Goal: Find specific page/section: Find specific page/section

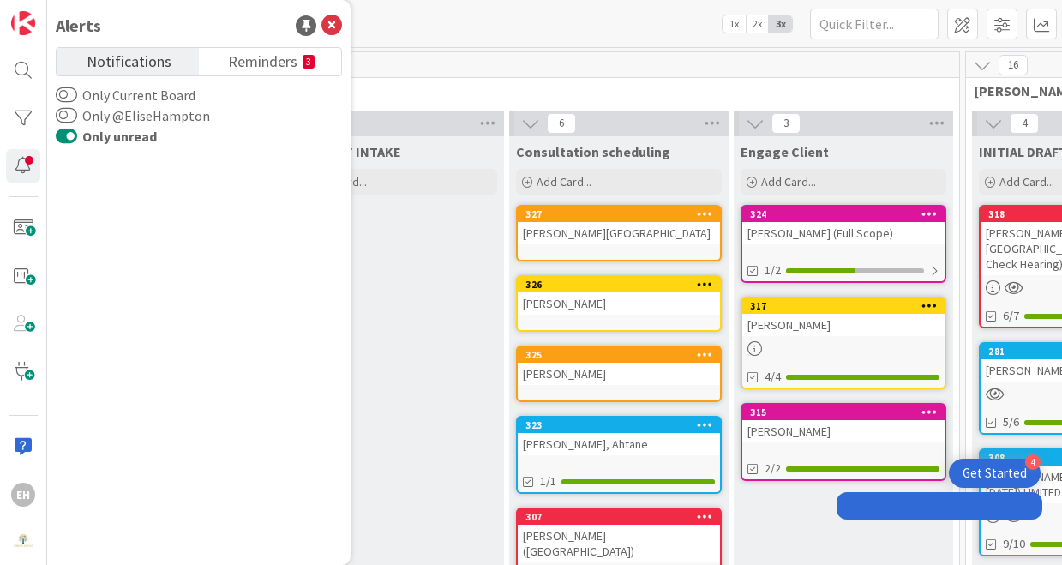
click at [609, 532] on div "[PERSON_NAME] ([GEOGRAPHIC_DATA])" at bounding box center [619, 544] width 202 height 38
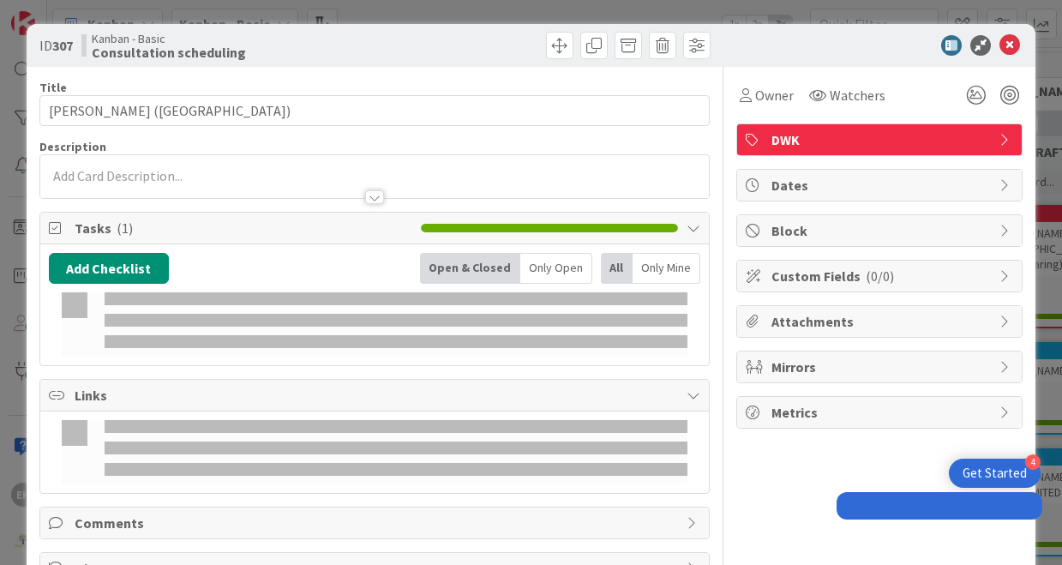
click at [619, 526] on span "Comments" at bounding box center [377, 523] width 604 height 21
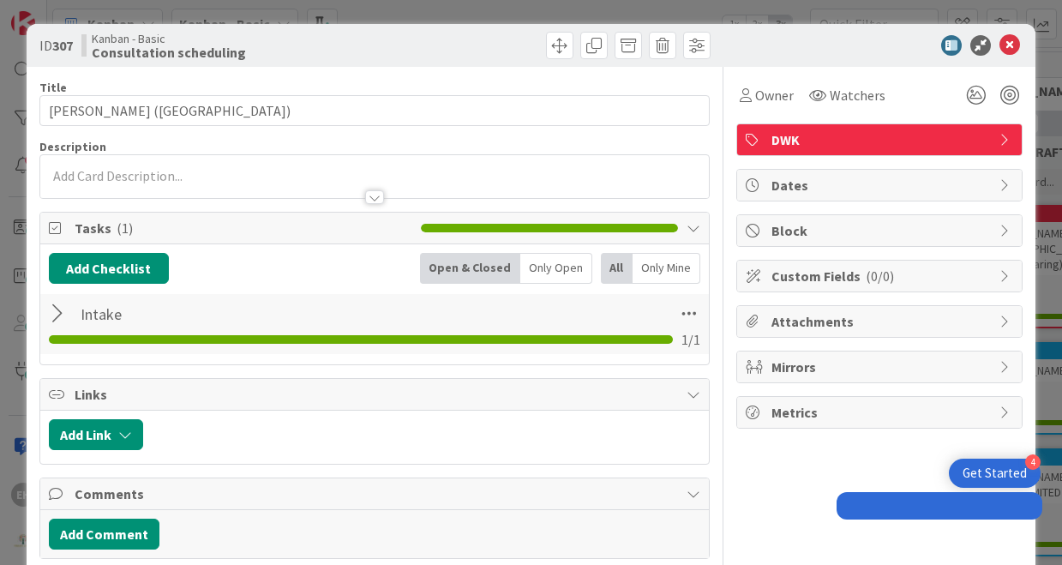
click at [332, 24] on div "ID 307 Kanban - Basic Consultation scheduling" at bounding box center [531, 45] width 1009 height 43
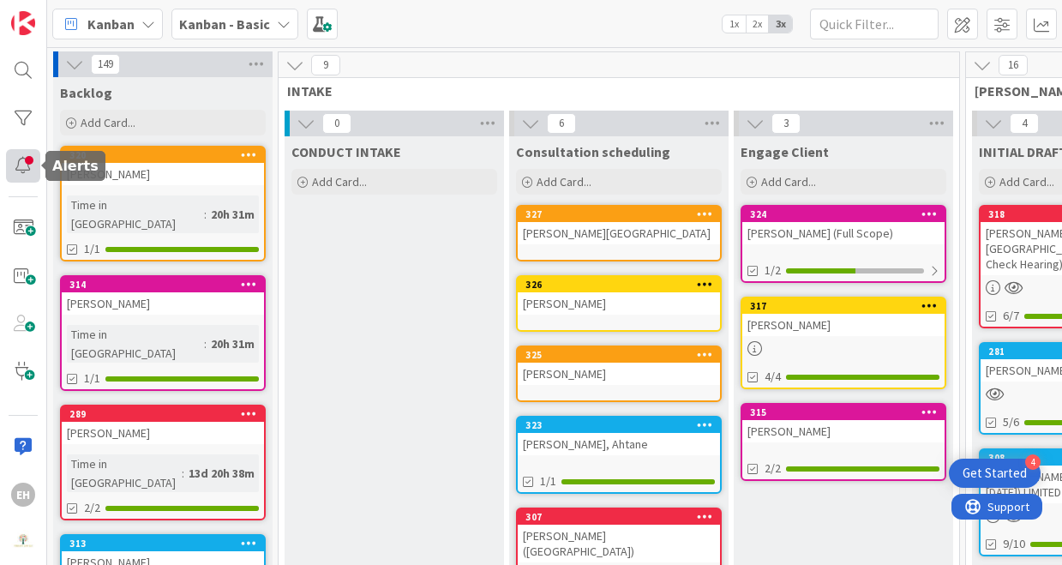
click at [21, 175] on div at bounding box center [23, 166] width 34 height 34
